Goal: Information Seeking & Learning: Compare options

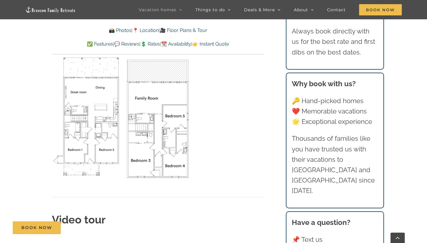
scroll to position [2025, 0]
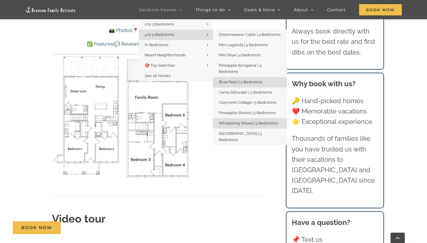
click at [237, 121] on span "Whispering Waves | 5 Bedrooms" at bounding box center [248, 123] width 59 height 4
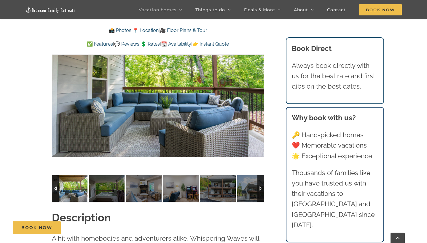
scroll to position [481, 0]
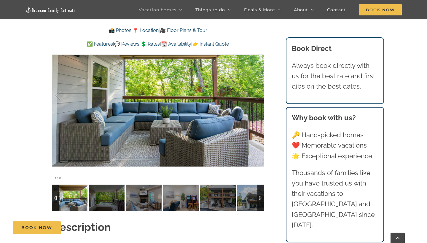
click at [262, 196] on div at bounding box center [260, 198] width 7 height 27
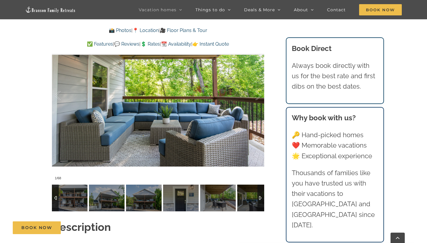
click at [262, 196] on div at bounding box center [260, 198] width 7 height 27
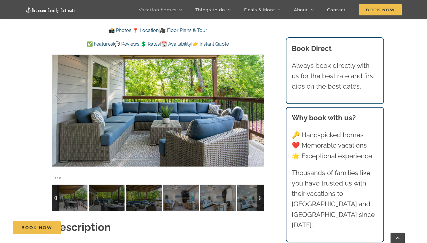
click at [262, 196] on div at bounding box center [260, 198] width 7 height 27
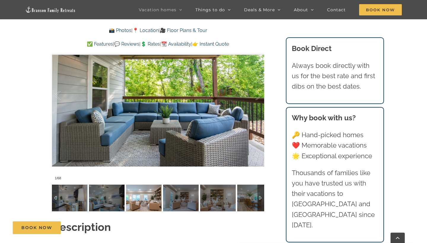
click at [147, 196] on img at bounding box center [144, 198] width 36 height 27
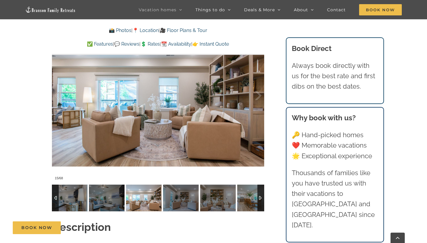
click at [260, 200] on div at bounding box center [260, 198] width 7 height 27
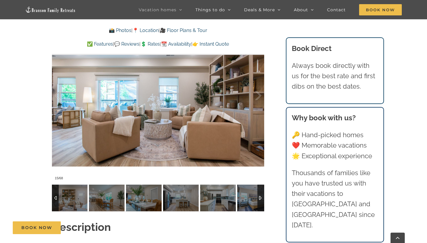
click at [260, 200] on div at bounding box center [260, 198] width 7 height 27
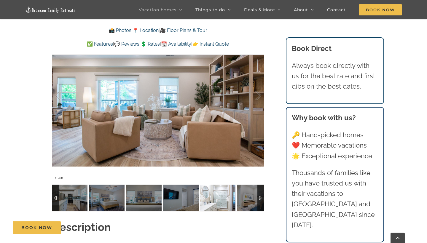
click at [221, 203] on img at bounding box center [218, 198] width 36 height 27
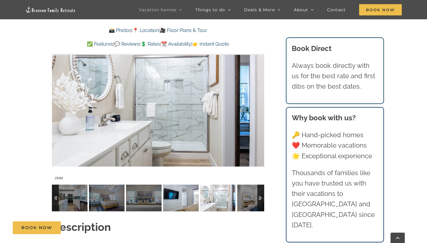
click at [183, 200] on img at bounding box center [181, 198] width 36 height 27
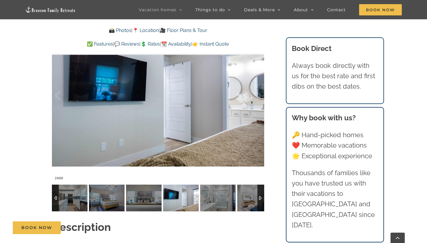
click at [263, 197] on div at bounding box center [260, 198] width 7 height 27
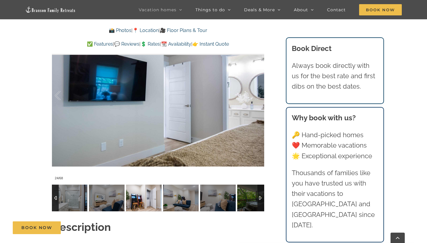
click at [146, 205] on img at bounding box center [144, 198] width 36 height 27
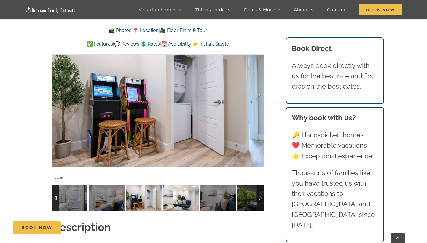
click at [166, 200] on img at bounding box center [181, 198] width 36 height 27
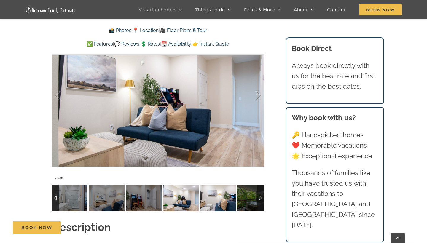
click at [213, 197] on img at bounding box center [218, 198] width 36 height 27
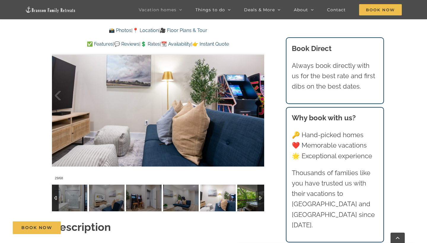
click at [254, 198] on img at bounding box center [255, 198] width 36 height 27
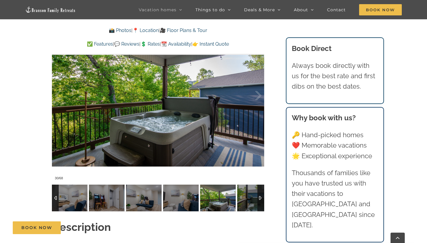
click at [260, 197] on div at bounding box center [260, 198] width 7 height 27
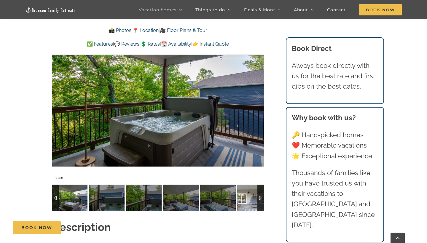
click at [262, 199] on div at bounding box center [260, 198] width 7 height 27
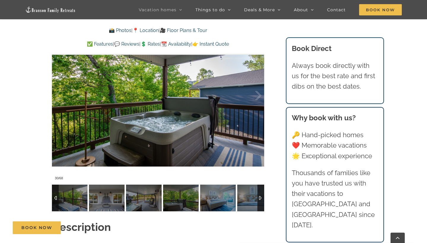
click at [262, 199] on div at bounding box center [260, 198] width 7 height 27
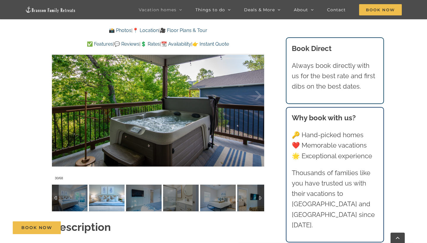
click at [107, 210] on img at bounding box center [107, 198] width 36 height 27
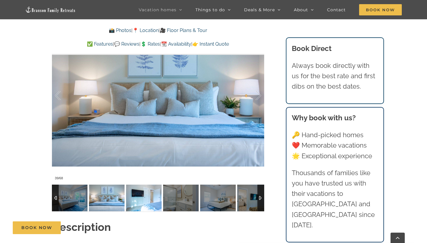
click at [138, 198] on img at bounding box center [144, 198] width 36 height 27
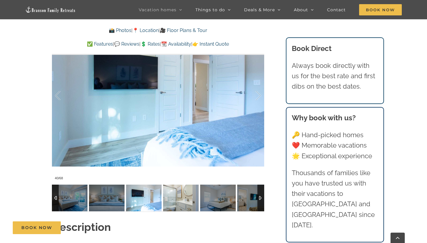
click at [182, 194] on img at bounding box center [181, 198] width 36 height 27
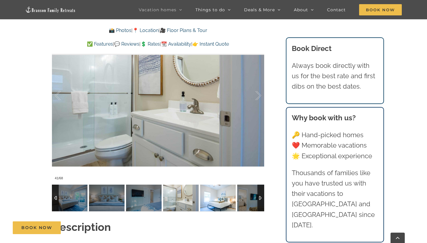
click at [206, 199] on img at bounding box center [218, 198] width 36 height 27
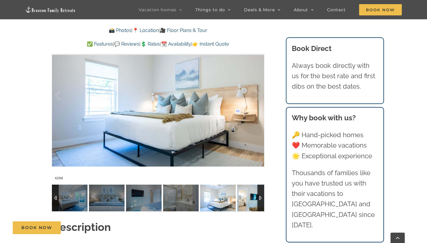
click at [253, 193] on img at bounding box center [255, 198] width 36 height 27
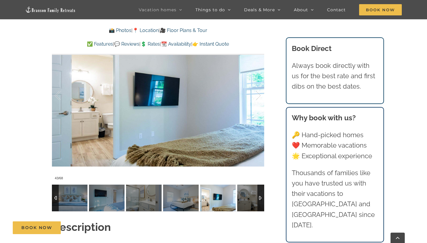
click at [261, 194] on div at bounding box center [260, 198] width 7 height 27
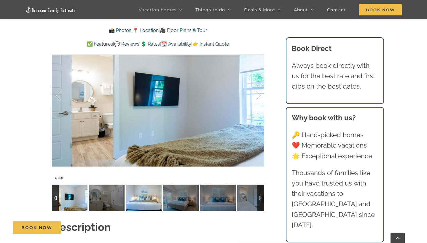
click at [131, 199] on img at bounding box center [144, 198] width 36 height 27
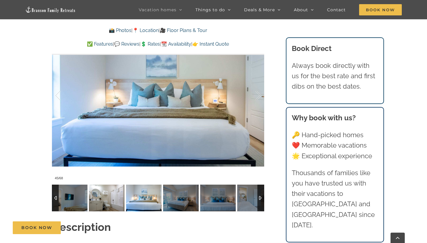
click at [110, 202] on img at bounding box center [107, 198] width 36 height 27
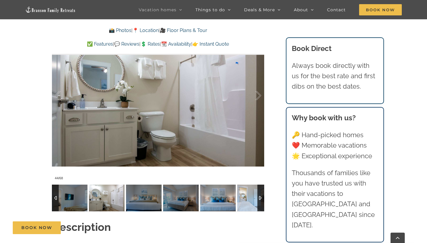
click at [247, 194] on img at bounding box center [255, 198] width 36 height 27
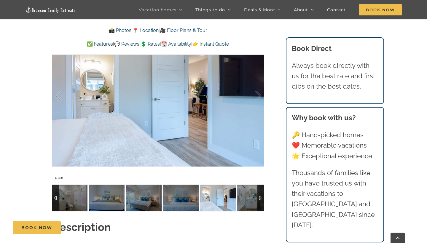
click at [257, 200] on div at bounding box center [260, 198] width 7 height 27
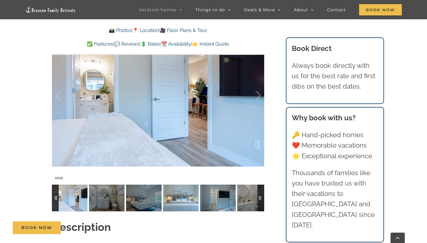
click at [191, 208] on img at bounding box center [181, 198] width 36 height 27
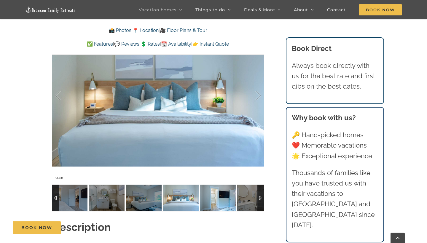
click at [217, 200] on img at bounding box center [218, 198] width 36 height 27
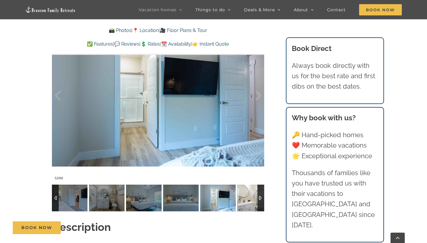
click at [247, 200] on img at bounding box center [255, 198] width 36 height 27
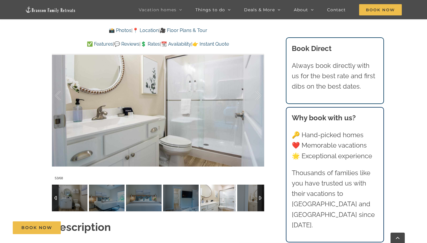
click at [261, 195] on div at bounding box center [260, 198] width 7 height 27
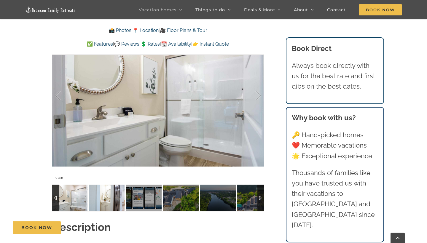
click at [115, 203] on img at bounding box center [107, 198] width 36 height 27
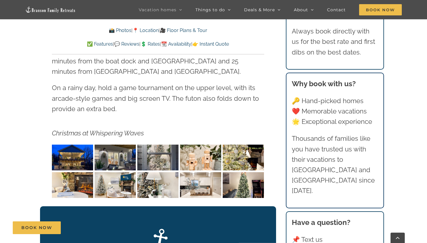
scroll to position [875, 0]
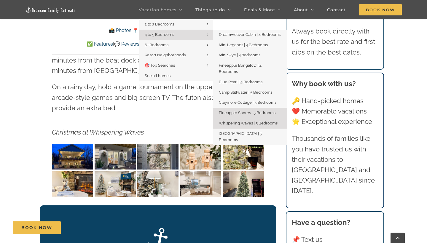
click at [233, 111] on span "Pineapple Shores | 5 Bedrooms" at bounding box center [247, 113] width 57 height 4
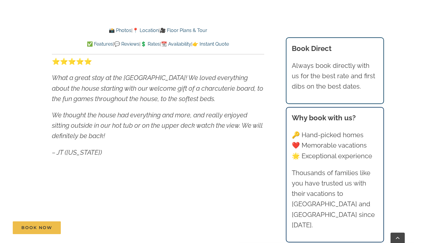
scroll to position [279, 0]
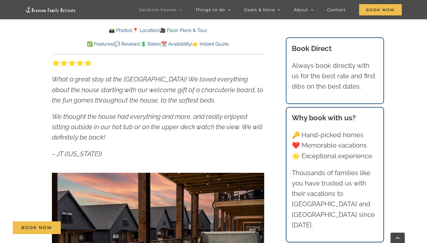
click at [121, 30] on link "📸 Photos" at bounding box center [120, 31] width 23 height 6
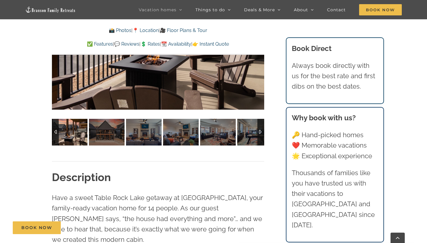
scroll to position [497, 0]
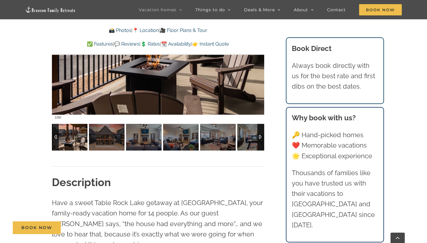
click at [261, 130] on div at bounding box center [260, 137] width 7 height 27
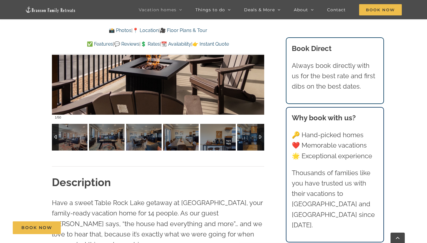
click at [261, 130] on div at bounding box center [260, 137] width 7 height 27
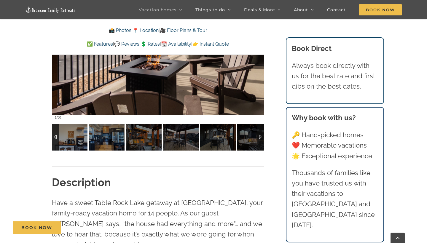
click at [261, 130] on div at bounding box center [260, 137] width 7 height 27
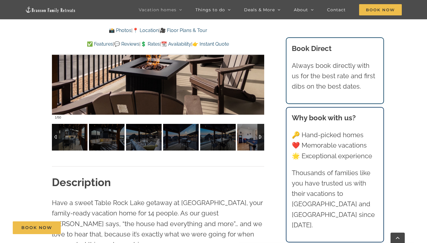
click at [261, 130] on div at bounding box center [260, 137] width 7 height 27
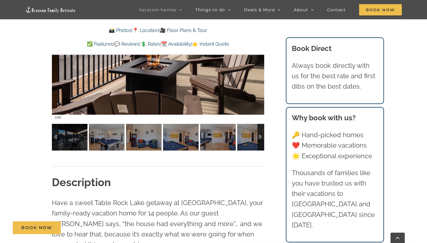
click at [261, 130] on div at bounding box center [260, 137] width 7 height 27
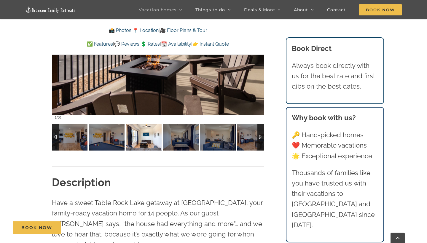
click at [159, 140] on img at bounding box center [144, 137] width 36 height 27
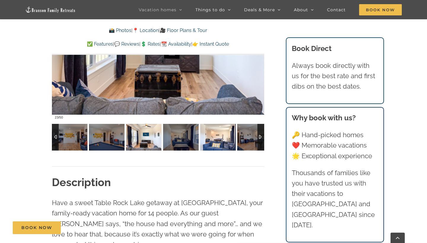
click at [218, 133] on img at bounding box center [218, 137] width 36 height 27
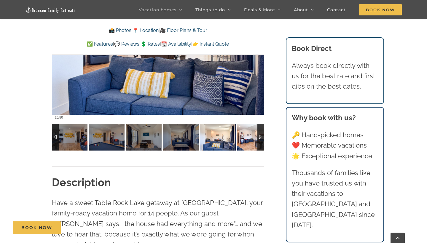
click at [250, 134] on img at bounding box center [255, 137] width 36 height 27
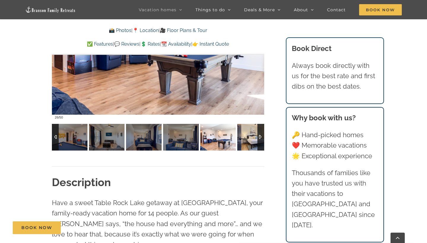
click at [251, 138] on img at bounding box center [255, 137] width 36 height 27
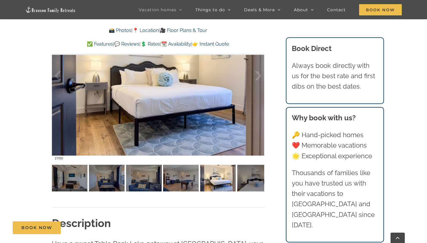
scroll to position [455, 0]
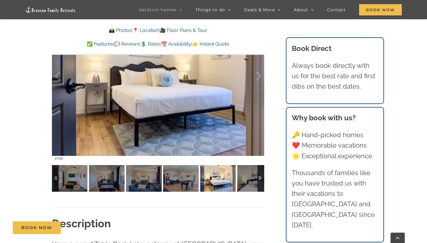
click at [261, 172] on div at bounding box center [260, 178] width 7 height 27
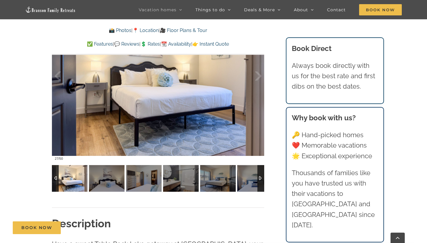
click at [261, 172] on div at bounding box center [260, 178] width 7 height 27
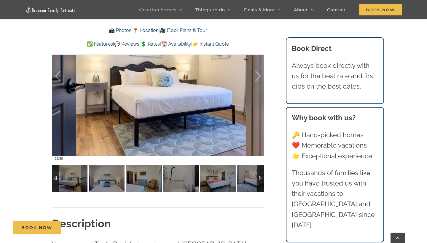
click at [261, 172] on div at bounding box center [260, 178] width 7 height 27
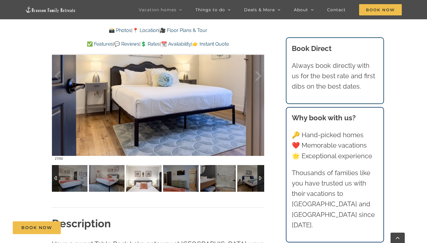
click at [150, 188] on img at bounding box center [144, 178] width 36 height 27
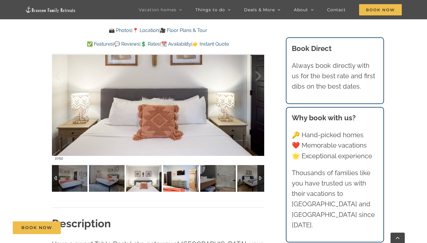
click at [194, 181] on img at bounding box center [181, 178] width 36 height 27
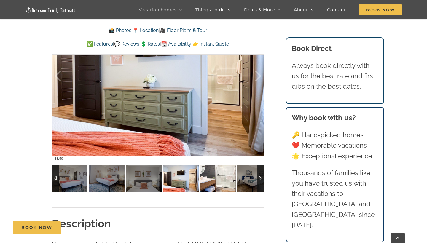
click at [216, 181] on img at bounding box center [218, 178] width 36 height 27
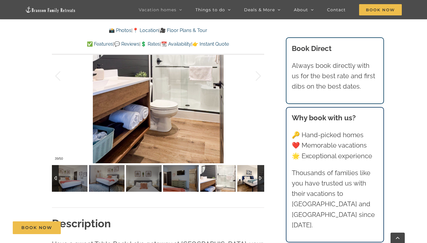
click at [244, 177] on img at bounding box center [255, 178] width 36 height 27
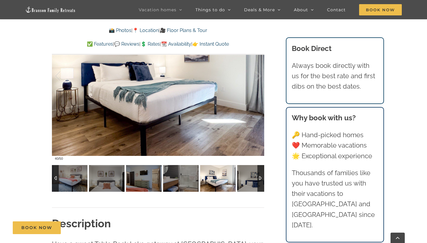
click at [261, 175] on div at bounding box center [260, 178] width 7 height 27
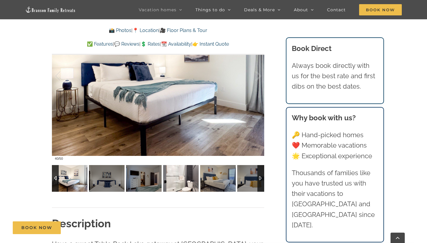
click at [193, 184] on img at bounding box center [181, 178] width 36 height 27
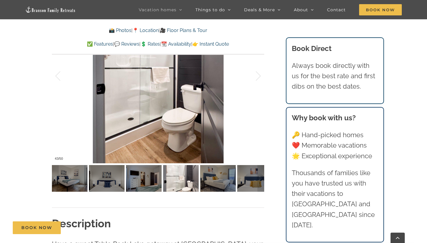
click at [262, 177] on div at bounding box center [260, 178] width 7 height 27
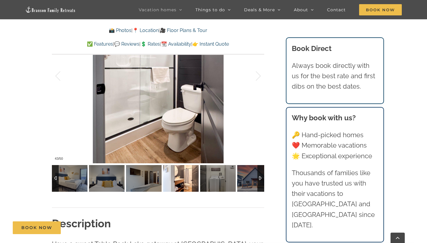
click at [192, 185] on img at bounding box center [181, 178] width 36 height 27
click at [185, 186] on img at bounding box center [181, 178] width 36 height 27
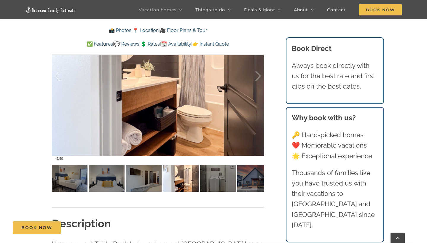
click at [260, 181] on div at bounding box center [260, 178] width 7 height 27
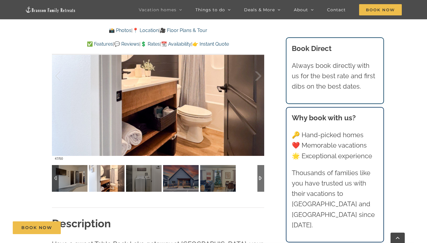
click at [55, 179] on div at bounding box center [55, 178] width 7 height 27
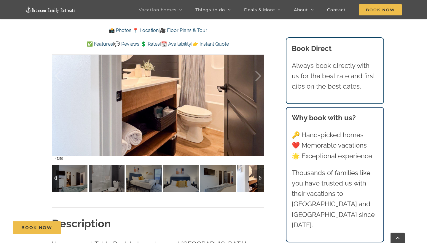
click at [55, 179] on div at bounding box center [55, 178] width 7 height 27
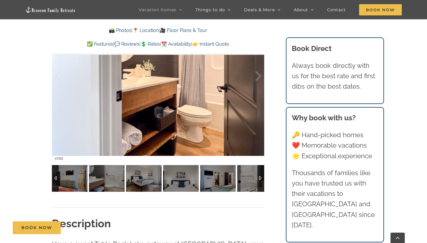
click at [55, 179] on div at bounding box center [55, 178] width 7 height 27
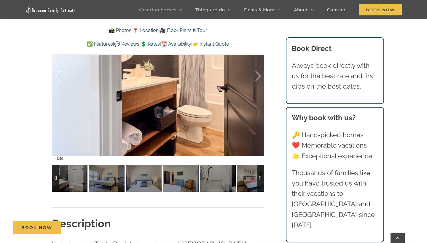
click at [55, 179] on div at bounding box center [55, 178] width 7 height 27
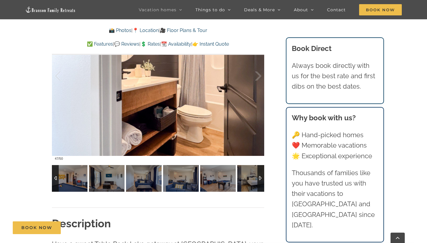
click at [55, 179] on div at bounding box center [55, 178] width 7 height 27
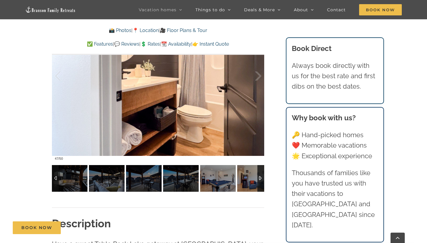
click at [55, 179] on div at bounding box center [55, 178] width 7 height 27
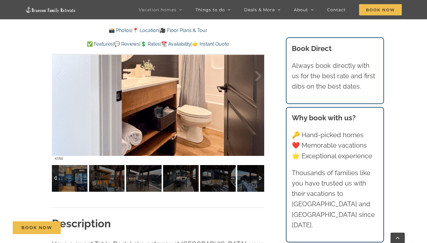
click at [55, 179] on div at bounding box center [55, 178] width 7 height 27
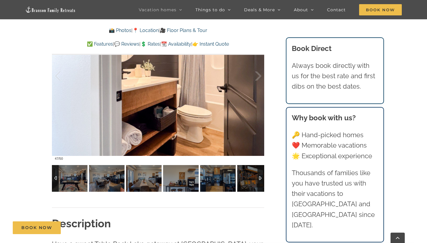
click at [55, 179] on div at bounding box center [55, 178] width 7 height 27
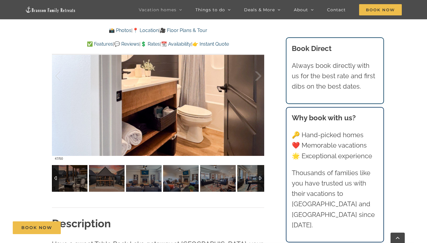
click at [55, 179] on div at bounding box center [55, 178] width 7 height 27
click at [122, 200] on div "Pineapple Shores ⭐️⭐️⭐️⭐️⭐️ What a great stay at the Pineapple Shores! We loved…" at bounding box center [158, 35] width 212 height 361
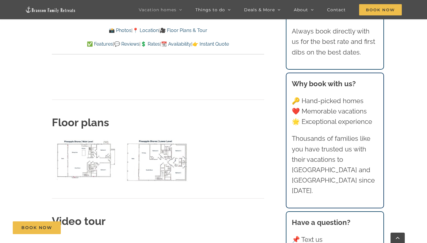
scroll to position [2046, 0]
click at [103, 137] on img "P Shores main level floor plan" at bounding box center [86, 158] width 69 height 42
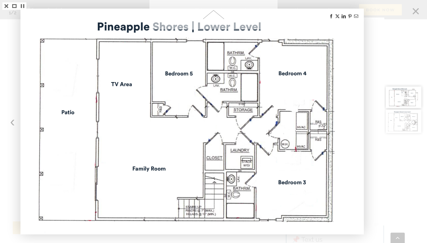
click at [250, 229] on img at bounding box center [192, 121] width 342 height 224
click at [413, 17] on div at bounding box center [405, 121] width 43 height 243
click at [417, 12] on div at bounding box center [405, 121] width 43 height 243
click at [151, 49] on img at bounding box center [192, 121] width 342 height 224
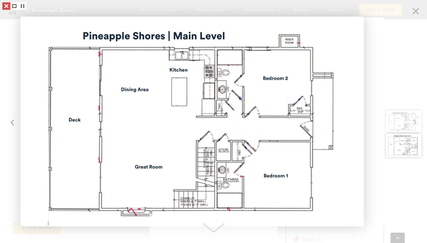
click at [9, 5] on link at bounding box center [6, 5] width 8 height 7
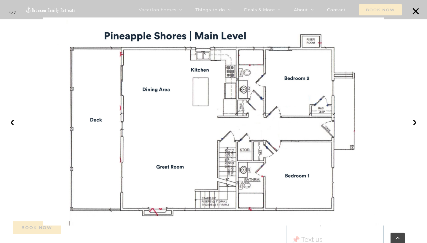
click at [166, 9] on div at bounding box center [213, 121] width 427 height 243
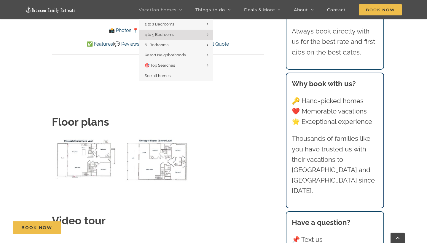
click at [166, 9] on span "Vacation homes" at bounding box center [158, 10] width 38 height 4
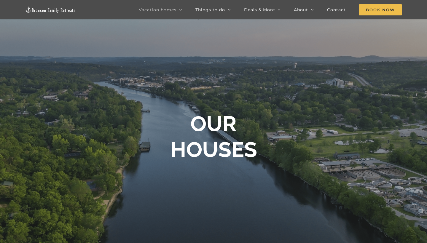
scroll to position [6, 0]
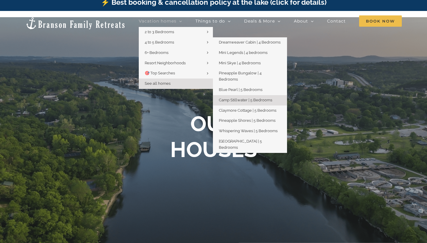
click at [240, 98] on span "Camp Stillwater | 5 Bedrooms" at bounding box center [245, 100] width 53 height 4
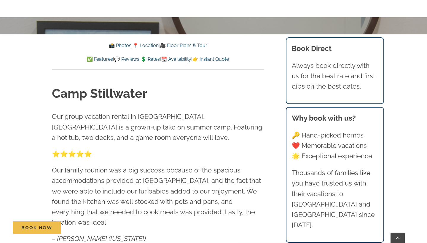
scroll to position [231, 0]
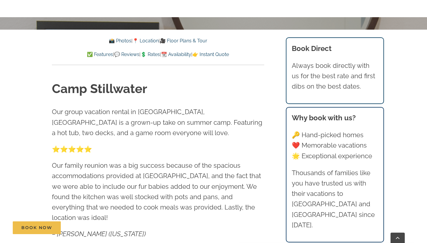
click at [119, 38] on p "📸 Photos | 📍 Location | 🎥 Floor Plans & Tour" at bounding box center [158, 41] width 212 height 8
click at [119, 40] on link "📸 Photos" at bounding box center [120, 41] width 23 height 6
click at [122, 39] on link "📸 Photos" at bounding box center [120, 41] width 23 height 6
click at [219, 94] on h1 "Camp Stillwater" at bounding box center [158, 88] width 212 height 17
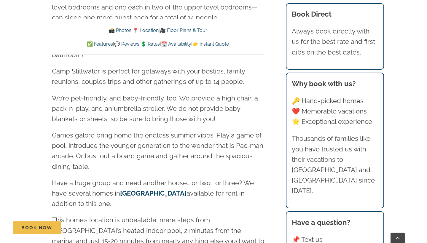
scroll to position [877, 0]
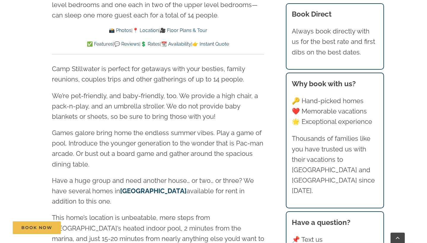
click at [109, 29] on link "📸 Photos" at bounding box center [120, 31] width 23 height 6
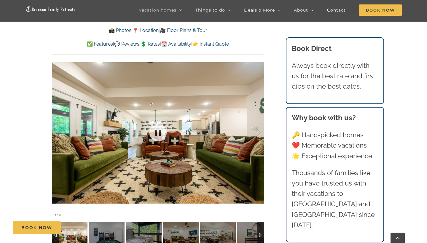
scroll to position [433, 0]
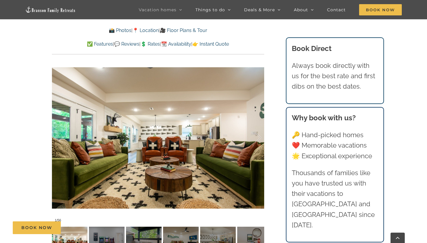
click at [181, 227] on div "Book Now" at bounding box center [218, 227] width 411 height 13
click at [211, 230] on div "Book Now" at bounding box center [218, 227] width 411 height 13
click at [244, 227] on div "Book Now" at bounding box center [218, 227] width 411 height 13
click at [259, 127] on div at bounding box center [252, 137] width 18 height 37
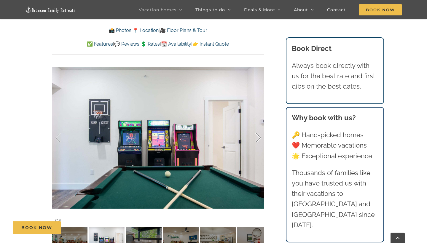
click at [259, 127] on div at bounding box center [252, 137] width 18 height 37
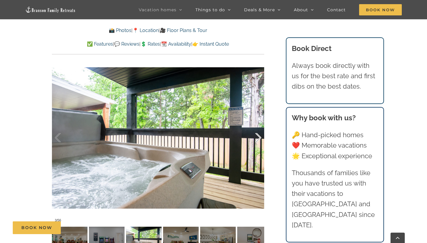
click at [259, 127] on div at bounding box center [252, 137] width 18 height 37
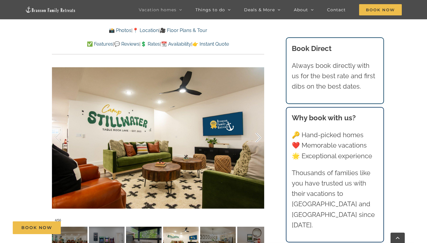
click at [259, 127] on div at bounding box center [252, 137] width 18 height 37
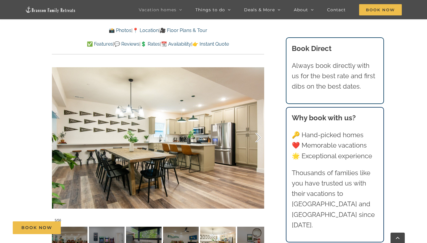
click at [259, 127] on div at bounding box center [252, 137] width 18 height 37
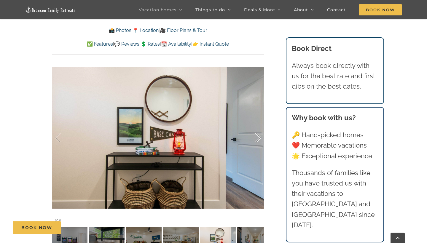
click at [259, 127] on div at bounding box center [252, 137] width 18 height 37
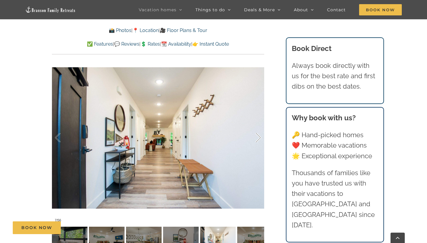
click at [259, 127] on div at bounding box center [252, 137] width 18 height 37
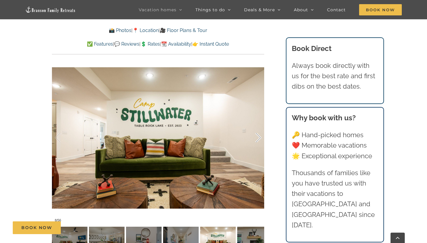
click at [259, 127] on div at bounding box center [252, 137] width 18 height 37
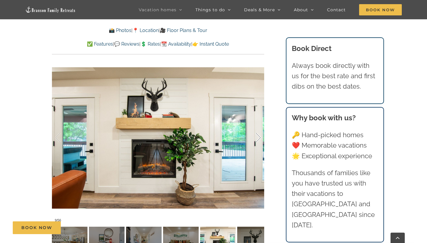
click at [259, 127] on div at bounding box center [252, 137] width 18 height 37
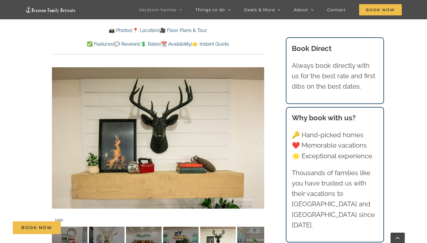
click at [259, 127] on div at bounding box center [252, 137] width 18 height 37
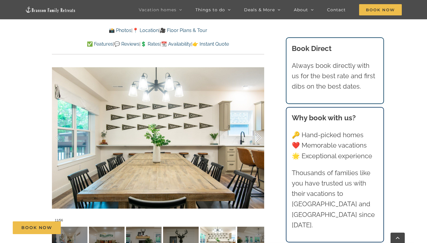
click at [259, 127] on div at bounding box center [252, 137] width 18 height 37
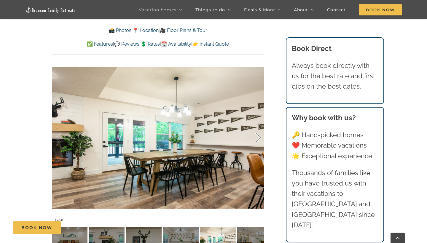
click at [259, 127] on div at bounding box center [252, 137] width 18 height 37
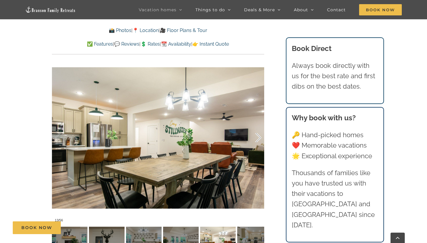
click at [259, 127] on div at bounding box center [252, 137] width 18 height 37
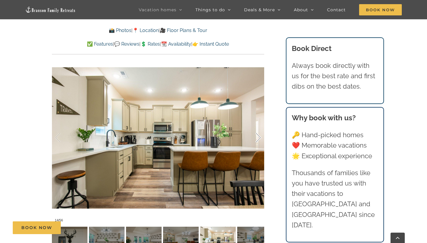
click at [259, 127] on div at bounding box center [252, 137] width 18 height 37
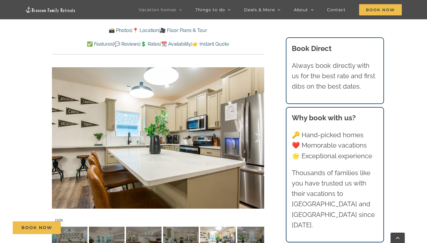
click at [259, 127] on div at bounding box center [252, 137] width 18 height 37
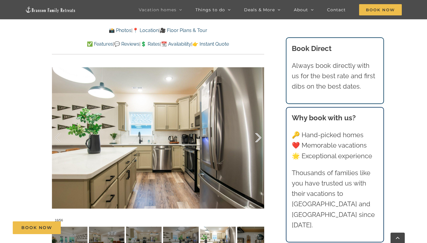
click at [259, 127] on div at bounding box center [252, 137] width 18 height 37
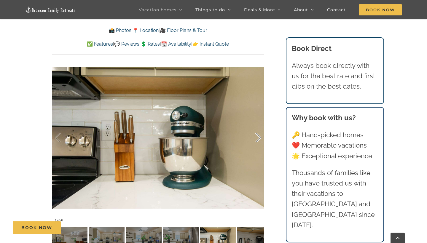
click at [259, 127] on div at bounding box center [252, 137] width 18 height 37
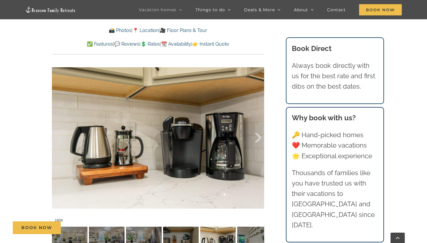
click at [259, 127] on div at bounding box center [252, 137] width 18 height 37
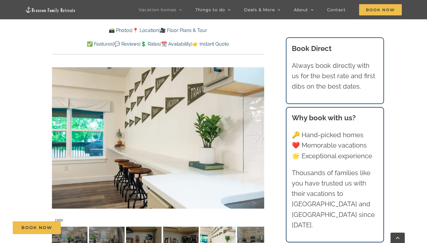
click at [259, 127] on div at bounding box center [252, 137] width 18 height 37
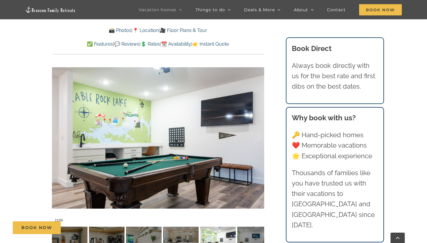
click at [259, 127] on div at bounding box center [252, 137] width 18 height 37
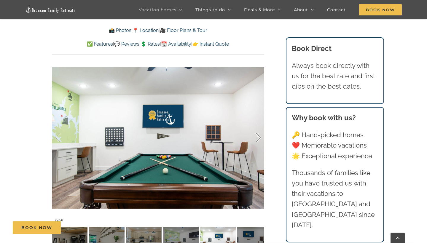
click at [259, 127] on div at bounding box center [252, 137] width 18 height 37
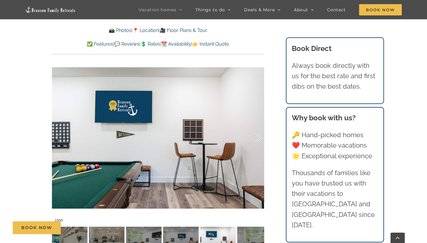
click at [259, 127] on div at bounding box center [252, 137] width 18 height 37
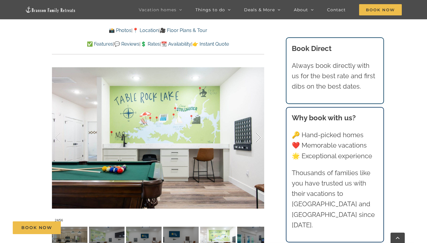
click at [259, 127] on div at bounding box center [252, 137] width 18 height 37
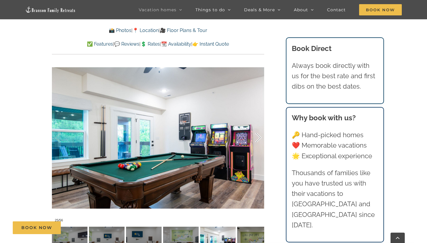
click at [259, 127] on div at bounding box center [252, 137] width 18 height 37
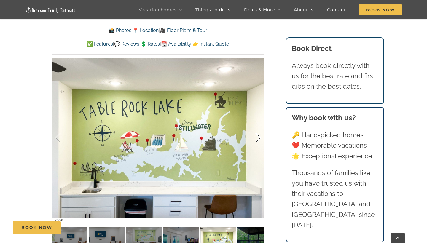
click at [259, 127] on div at bounding box center [252, 137] width 18 height 37
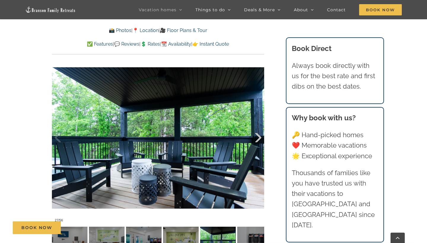
click at [259, 127] on div at bounding box center [252, 137] width 18 height 37
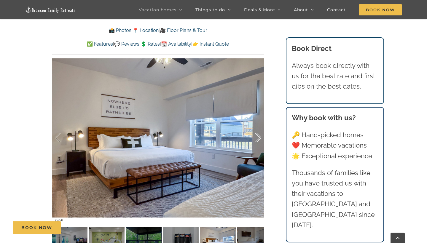
click at [259, 127] on div at bounding box center [252, 137] width 18 height 37
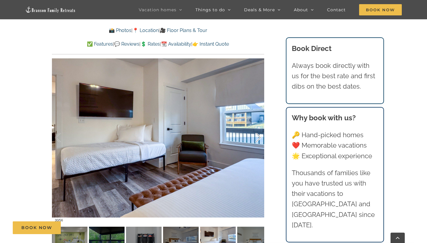
click at [259, 127] on div at bounding box center [252, 137] width 18 height 37
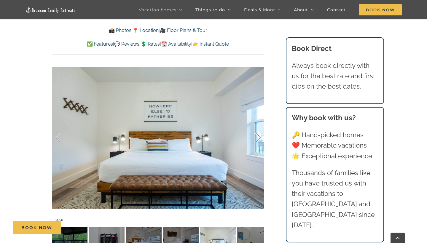
click at [259, 127] on div at bounding box center [252, 137] width 18 height 37
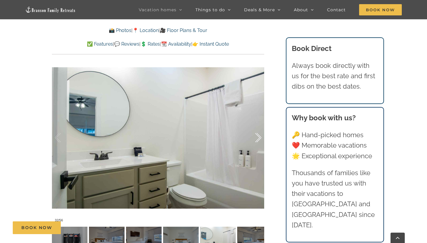
click at [259, 127] on div at bounding box center [252, 137] width 18 height 37
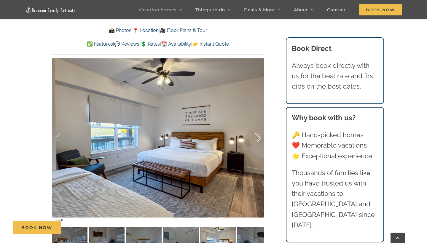
click at [259, 127] on div at bounding box center [252, 137] width 18 height 37
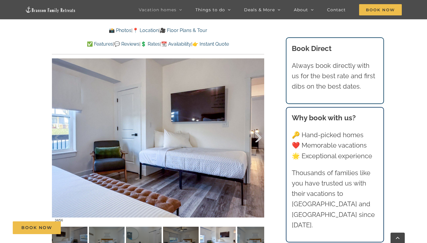
click at [259, 127] on div at bounding box center [252, 137] width 18 height 37
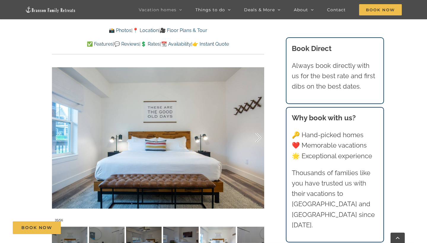
click at [259, 127] on div at bounding box center [252, 137] width 18 height 37
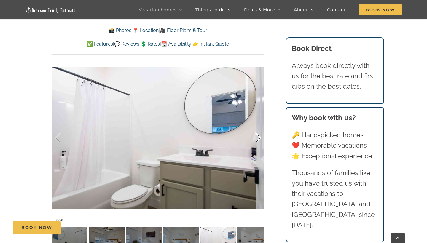
click at [259, 127] on div at bounding box center [252, 137] width 18 height 37
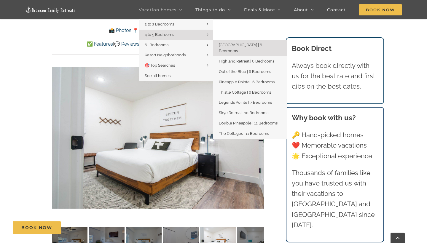
click at [230, 43] on span "[GEOGRAPHIC_DATA] | 6 Bedrooms" at bounding box center [240, 48] width 43 height 11
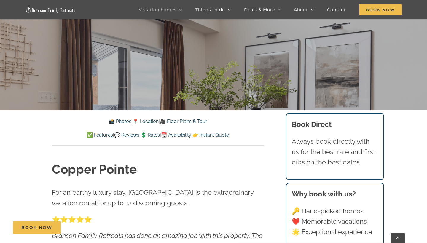
scroll to position [165, 0]
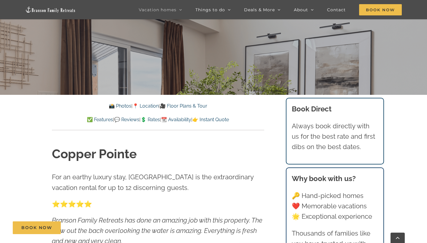
click at [118, 107] on link "📸 Photos" at bounding box center [120, 106] width 23 height 6
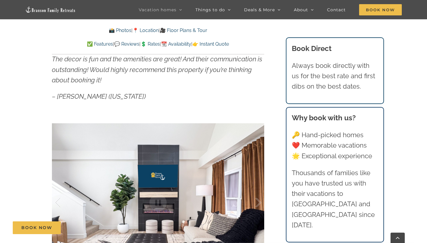
click at [276, 109] on div "Copper Pointe For an earthy luxury stay, Copper Pointe is the extraordinary vac…" at bounding box center [158, 129] width 236 height 394
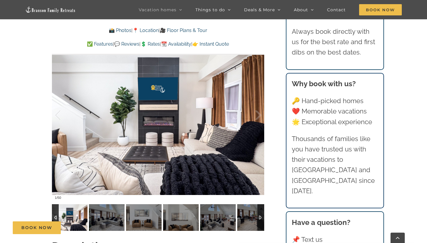
scroll to position [452, 0]
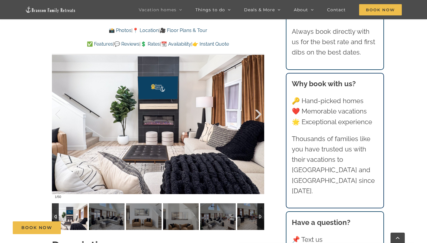
click at [255, 110] on div at bounding box center [252, 114] width 18 height 37
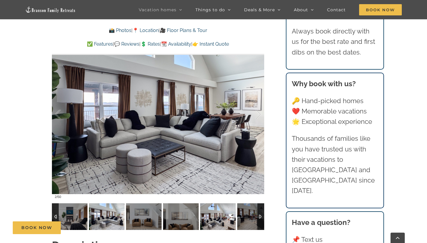
click at [223, 211] on img at bounding box center [218, 216] width 36 height 27
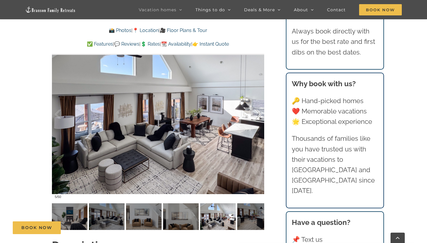
click at [256, 110] on div at bounding box center [252, 114] width 18 height 37
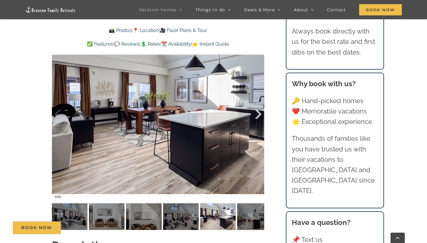
click at [256, 110] on div at bounding box center [252, 114] width 18 height 37
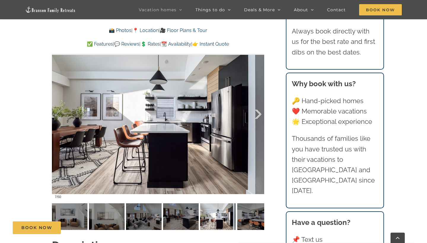
click at [256, 110] on div at bounding box center [252, 114] width 18 height 37
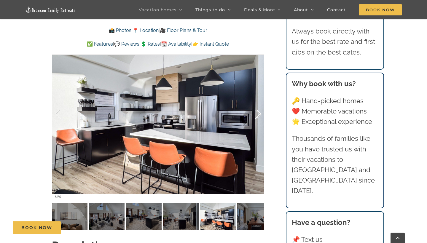
click at [256, 110] on div at bounding box center [252, 114] width 18 height 37
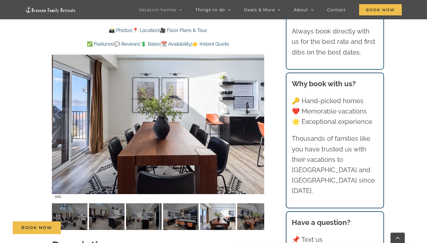
click at [256, 110] on div at bounding box center [252, 114] width 18 height 37
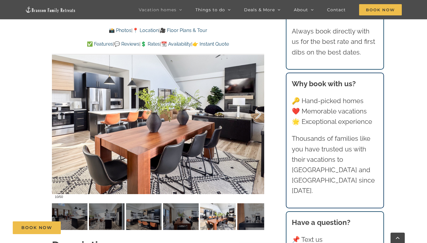
click at [256, 110] on div at bounding box center [252, 114] width 18 height 37
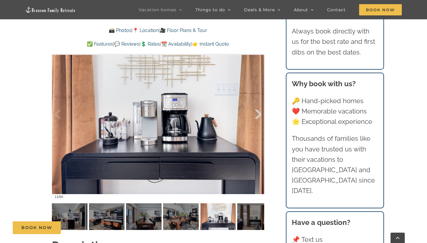
click at [256, 110] on div at bounding box center [252, 114] width 18 height 37
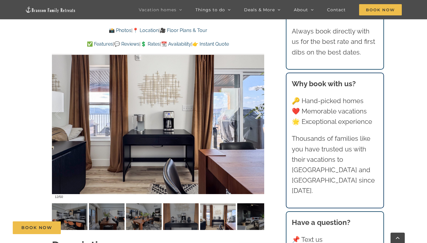
click at [256, 110] on div at bounding box center [252, 114] width 18 height 37
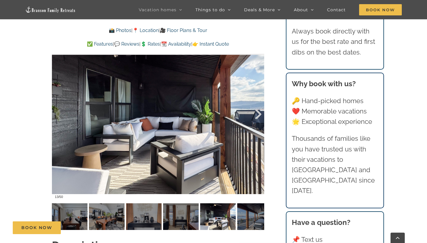
click at [256, 110] on div at bounding box center [252, 114] width 18 height 37
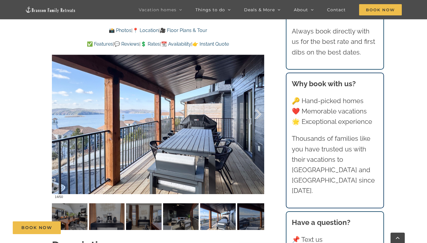
click at [256, 110] on div at bounding box center [252, 114] width 18 height 37
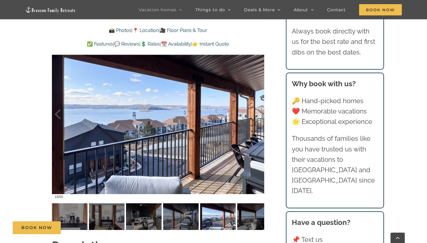
click at [256, 110] on div at bounding box center [252, 114] width 18 height 37
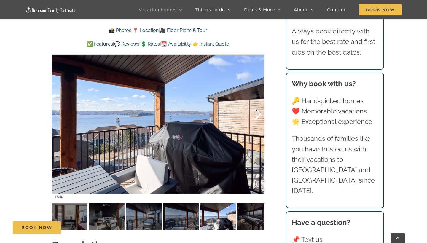
click at [256, 110] on div at bounding box center [252, 114] width 18 height 37
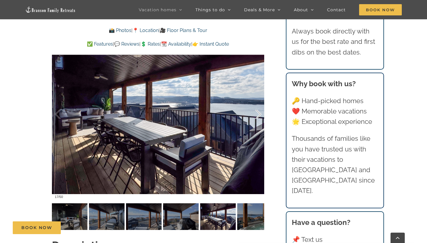
click at [256, 110] on div at bounding box center [252, 114] width 18 height 37
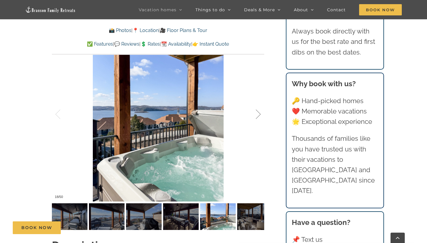
click at [256, 110] on div at bounding box center [252, 114] width 18 height 37
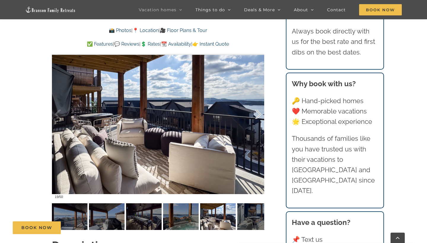
click at [256, 110] on div at bounding box center [252, 114] width 18 height 37
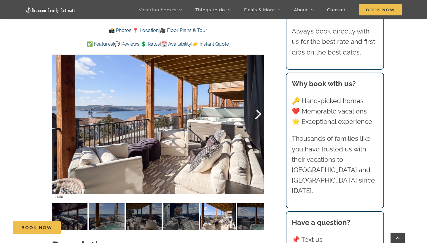
click at [256, 110] on div at bounding box center [252, 114] width 18 height 37
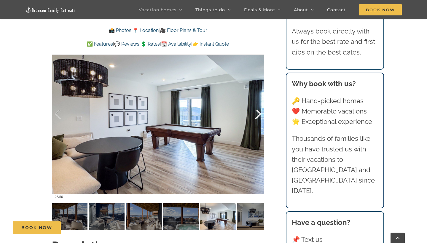
click at [256, 110] on div at bounding box center [252, 114] width 18 height 37
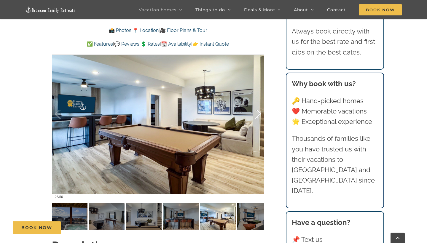
click at [256, 110] on div at bounding box center [252, 114] width 18 height 37
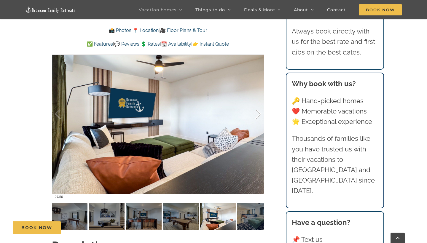
click at [256, 110] on div at bounding box center [252, 114] width 18 height 37
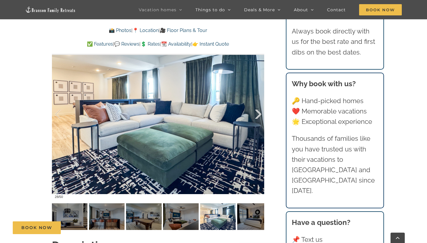
click at [256, 110] on div at bounding box center [252, 114] width 18 height 37
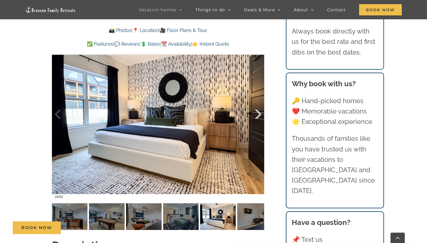
click at [256, 110] on div at bounding box center [252, 114] width 18 height 37
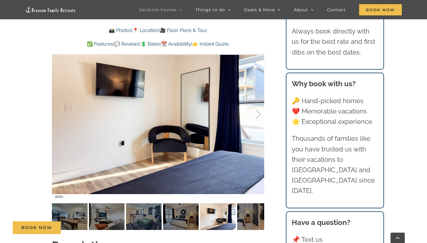
click at [256, 110] on div at bounding box center [252, 114] width 18 height 37
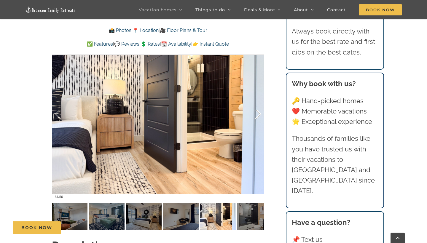
click at [256, 110] on div at bounding box center [252, 114] width 18 height 37
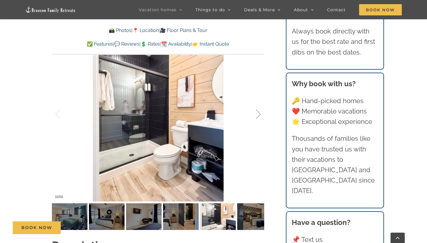
click at [256, 110] on div at bounding box center [252, 114] width 18 height 37
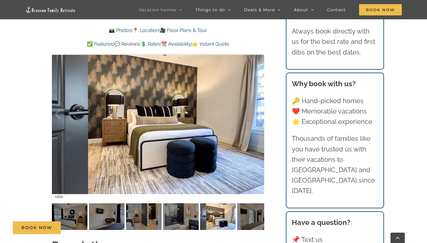
click at [256, 110] on div at bounding box center [252, 114] width 18 height 37
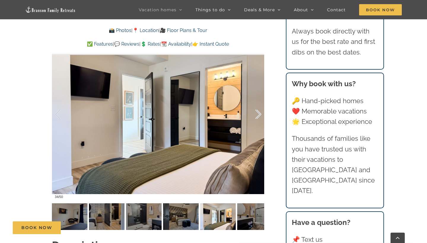
click at [256, 110] on div at bounding box center [252, 114] width 18 height 37
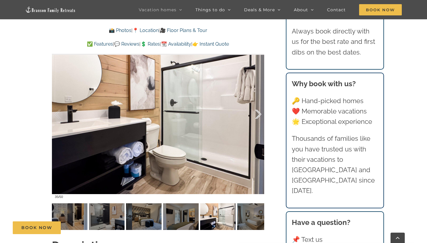
click at [256, 110] on div at bounding box center [252, 114] width 18 height 37
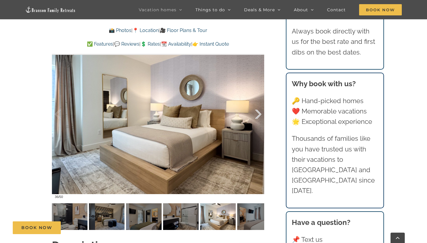
click at [256, 110] on div at bounding box center [252, 114] width 18 height 37
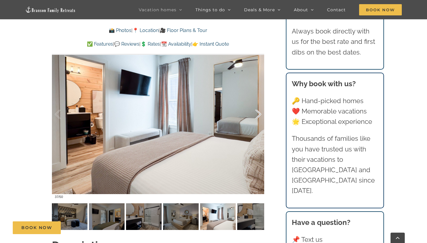
click at [256, 110] on div at bounding box center [252, 114] width 18 height 37
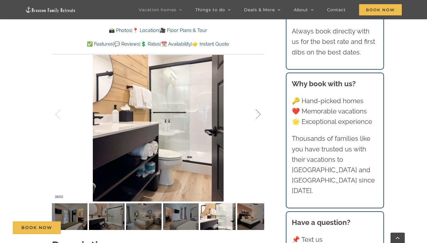
click at [256, 110] on div at bounding box center [252, 114] width 18 height 37
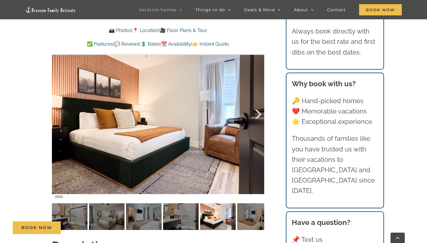
click at [256, 110] on div at bounding box center [252, 114] width 18 height 37
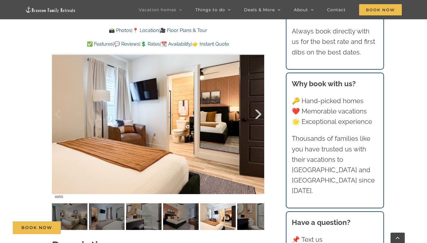
click at [256, 110] on div at bounding box center [252, 114] width 18 height 37
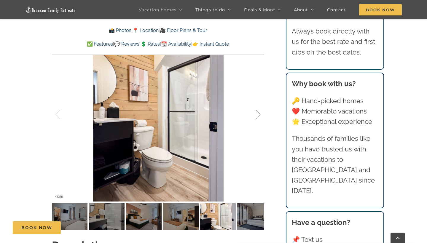
click at [256, 110] on div at bounding box center [252, 114] width 18 height 37
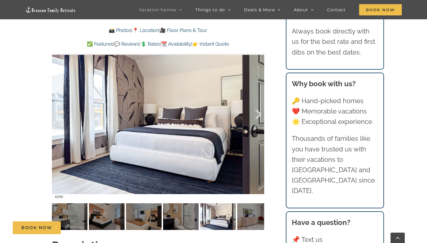
click at [256, 110] on div at bounding box center [252, 114] width 18 height 37
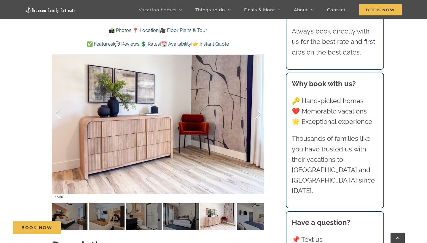
click at [256, 110] on div at bounding box center [252, 114] width 18 height 37
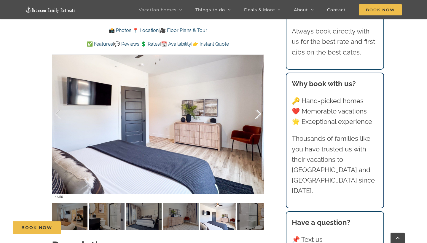
click at [256, 110] on div at bounding box center [252, 114] width 18 height 37
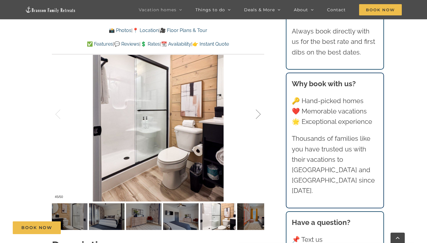
click at [256, 110] on div at bounding box center [252, 114] width 18 height 37
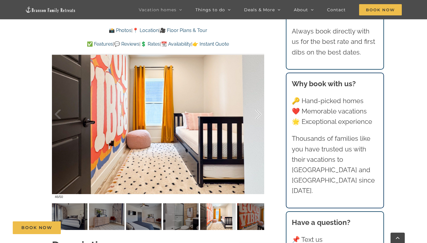
click at [256, 110] on div at bounding box center [252, 114] width 18 height 37
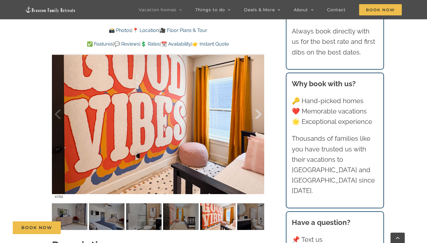
click at [256, 110] on div at bounding box center [252, 114] width 18 height 37
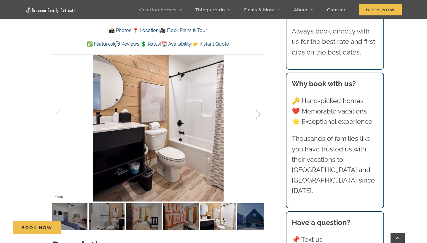
click at [256, 110] on div at bounding box center [252, 114] width 18 height 37
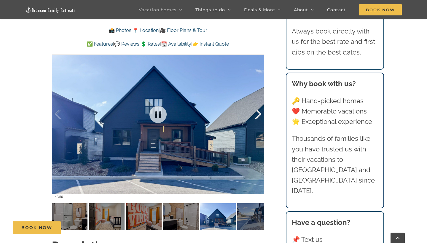
click at [260, 114] on div at bounding box center [252, 114] width 18 height 37
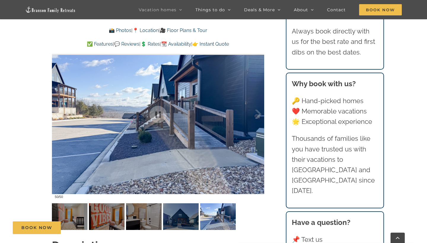
click at [272, 114] on div "Copper Pointe For an earthy luxury stay, Copper Pointe is the extraordinary vac…" at bounding box center [158, 41] width 236 height 394
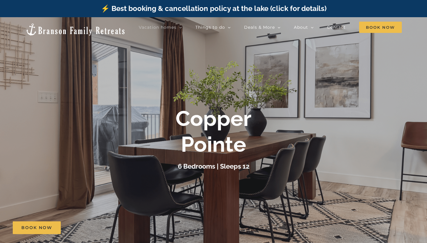
scroll to position [0, 0]
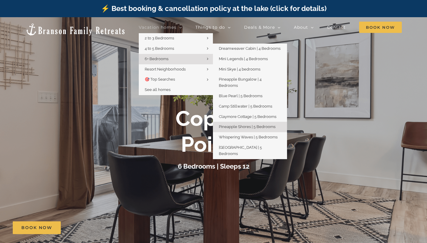
click at [250, 125] on span "Pineapple Shores | 5 Bedrooms" at bounding box center [247, 127] width 57 height 4
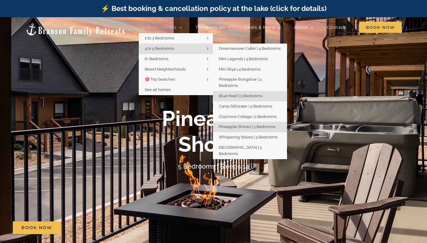
click at [238, 91] on link "Blue Pearl | 5 Bedrooms" at bounding box center [250, 96] width 74 height 10
